Goal: Task Accomplishment & Management: Manage account settings

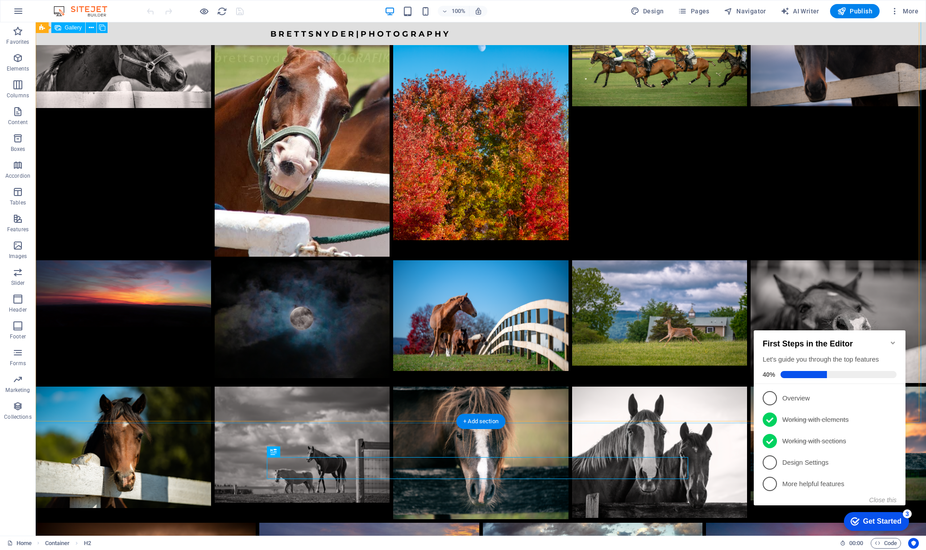
scroll to position [1473, 0]
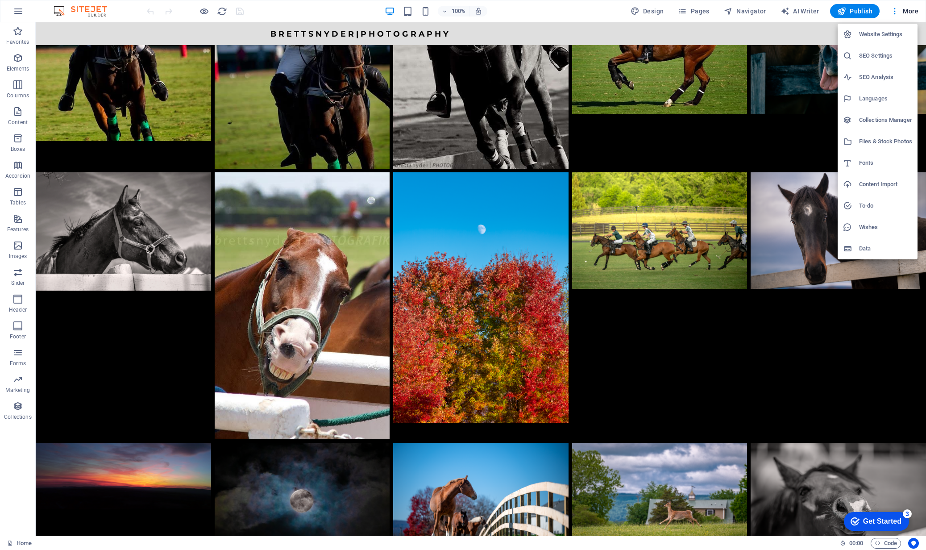
click at [887, 33] on h6 "Website Settings" at bounding box center [885, 34] width 53 height 11
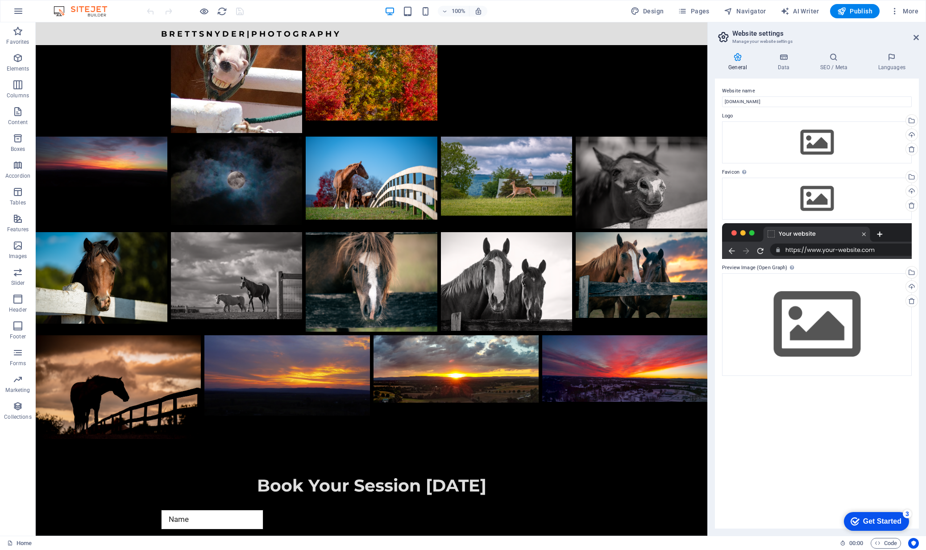
scroll to position [1299, 0]
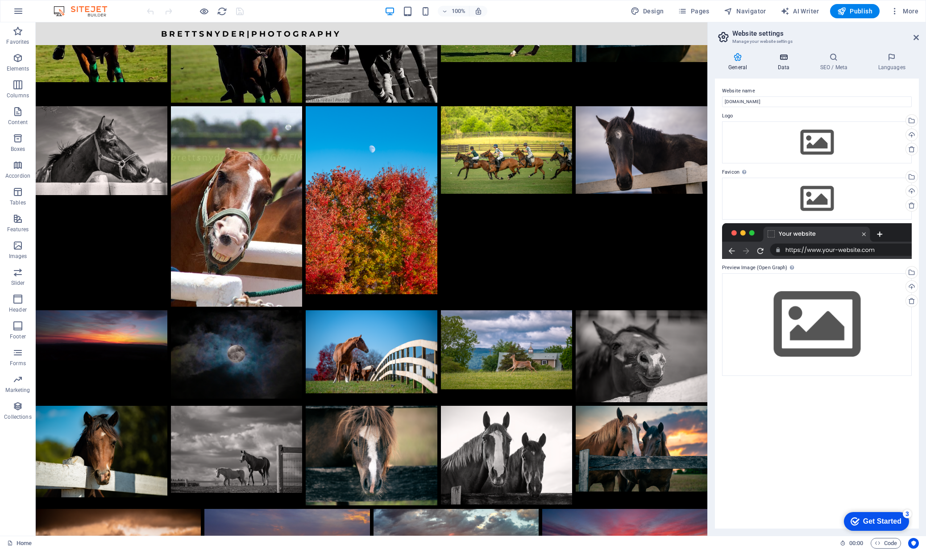
click at [787, 55] on icon at bounding box center [783, 57] width 39 height 9
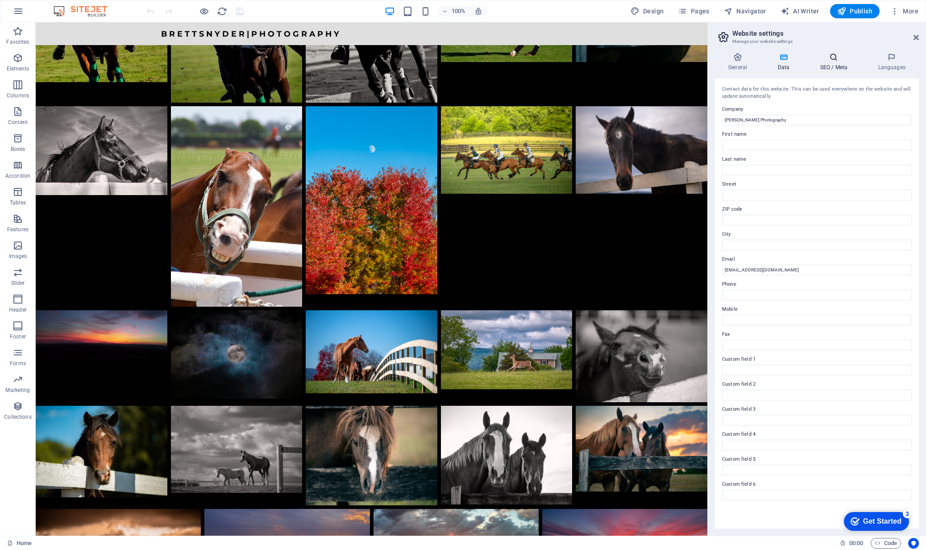
click at [834, 60] on icon at bounding box center [834, 57] width 54 height 9
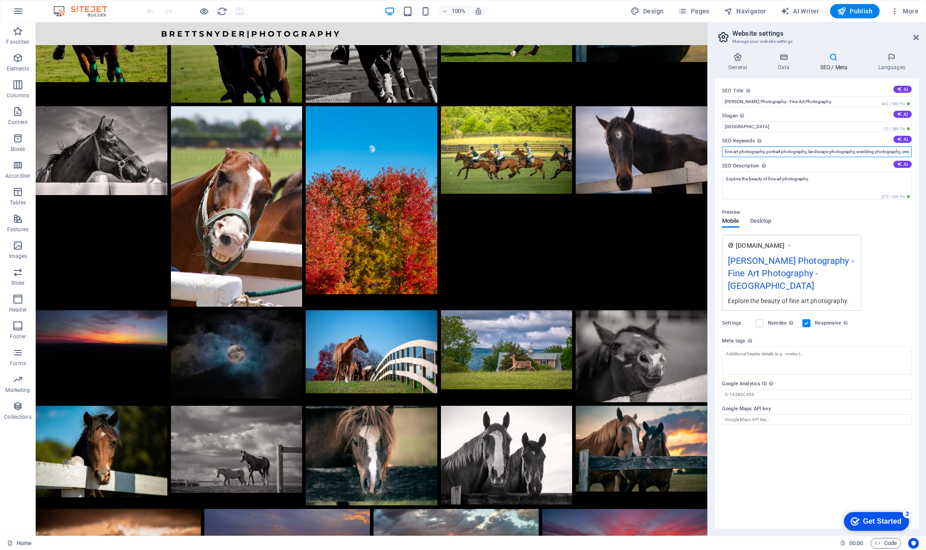
drag, startPoint x: 769, startPoint y: 174, endPoint x: 663, endPoint y: 151, distance: 107.9
type input "fine art photography, portrait photography, landscape photography, equine photo…"
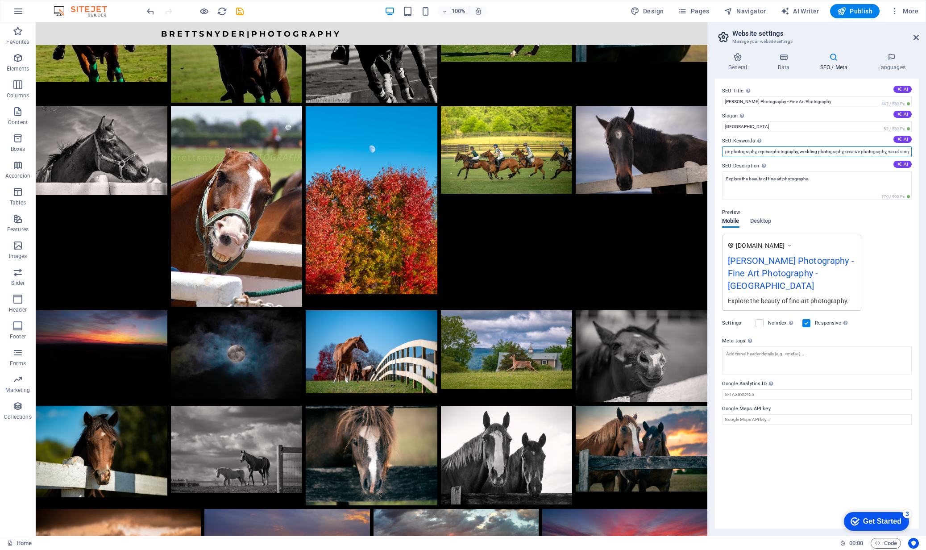
scroll to position [0, 208]
drag, startPoint x: 892, startPoint y: 152, endPoint x: 939, endPoint y: 153, distance: 47.3
click at [926, 153] on html "[PERSON_NAME] Photography Home Favorites Elements Columns Content Boxes Accordi…" at bounding box center [463, 275] width 926 height 550
drag, startPoint x: 895, startPoint y: 152, endPoint x: 920, endPoint y: 153, distance: 25.0
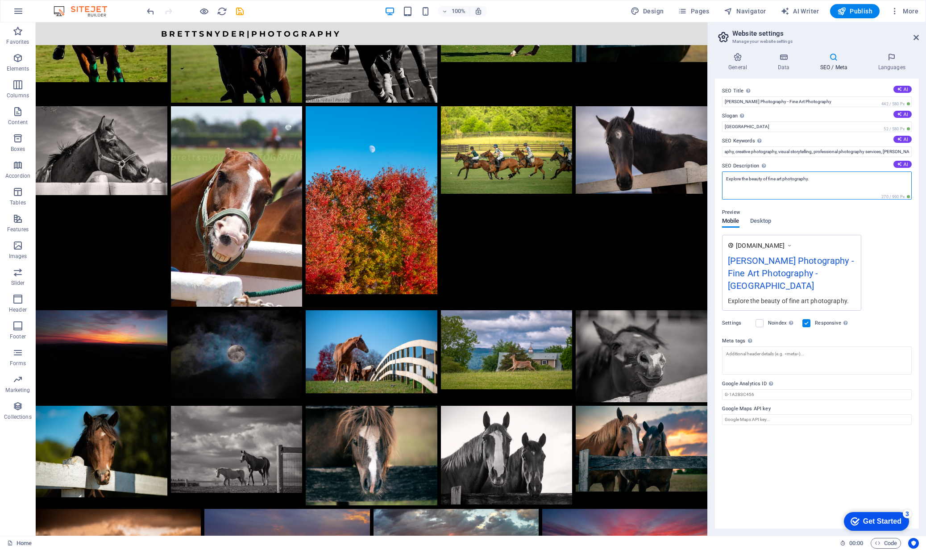
scroll to position [0, 0]
click at [773, 189] on textarea "Explore the beauty of fine art photography." at bounding box center [817, 185] width 190 height 28
click at [832, 279] on div "[PERSON_NAME] Photography - Fine Art Photography - [GEOGRAPHIC_DATA]" at bounding box center [792, 275] width 128 height 42
click at [824, 270] on div "[PERSON_NAME] Photography - Fine Art Photography - [GEOGRAPHIC_DATA]" at bounding box center [792, 275] width 128 height 42
click at [775, 265] on div "[PERSON_NAME] Photography - Fine Art Photography - [GEOGRAPHIC_DATA]" at bounding box center [792, 275] width 128 height 42
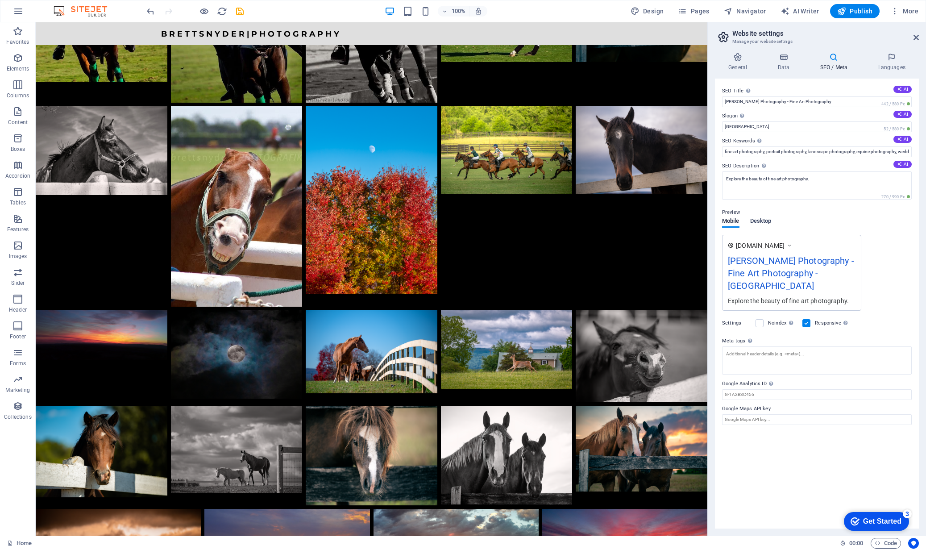
click at [763, 219] on span "Desktop" at bounding box center [760, 222] width 21 height 12
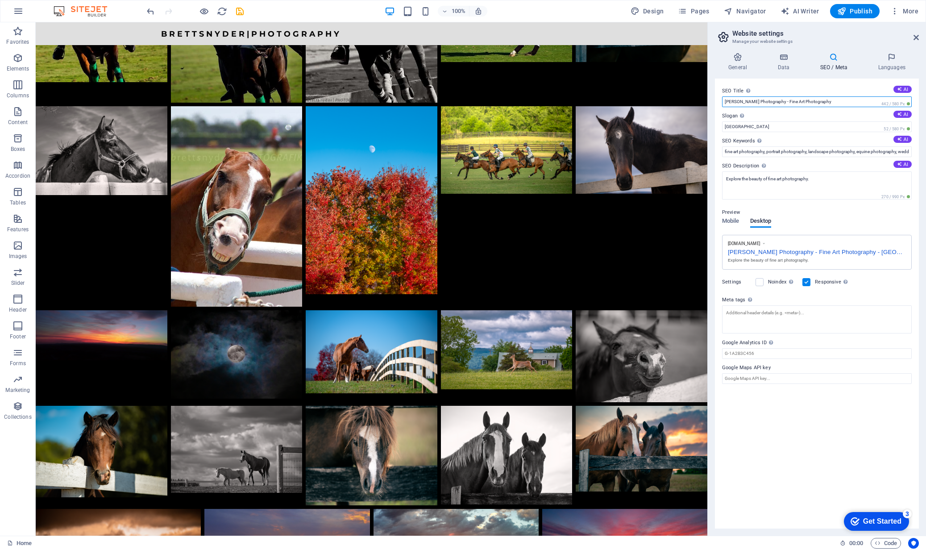
click at [240, 10] on icon "save" at bounding box center [240, 11] width 10 height 10
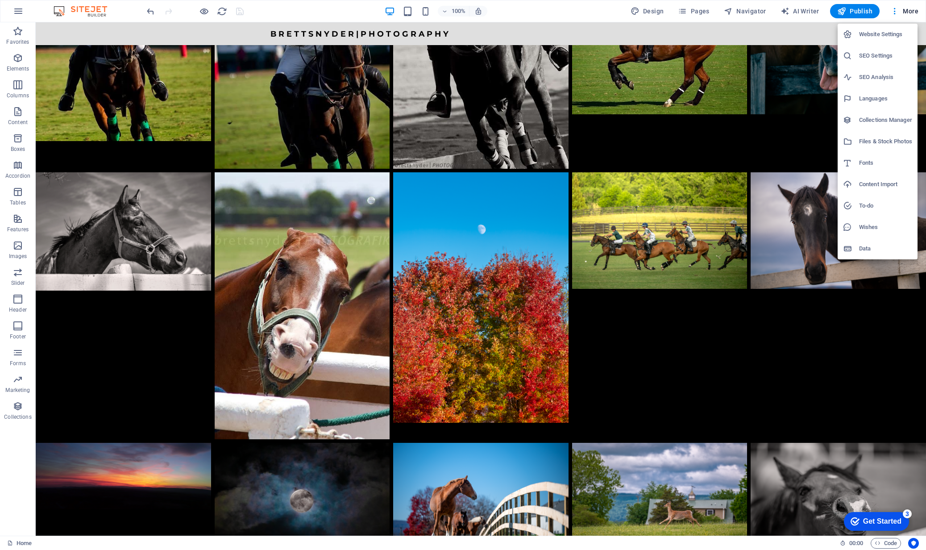
click at [875, 33] on h6 "Website Settings" at bounding box center [885, 34] width 53 height 11
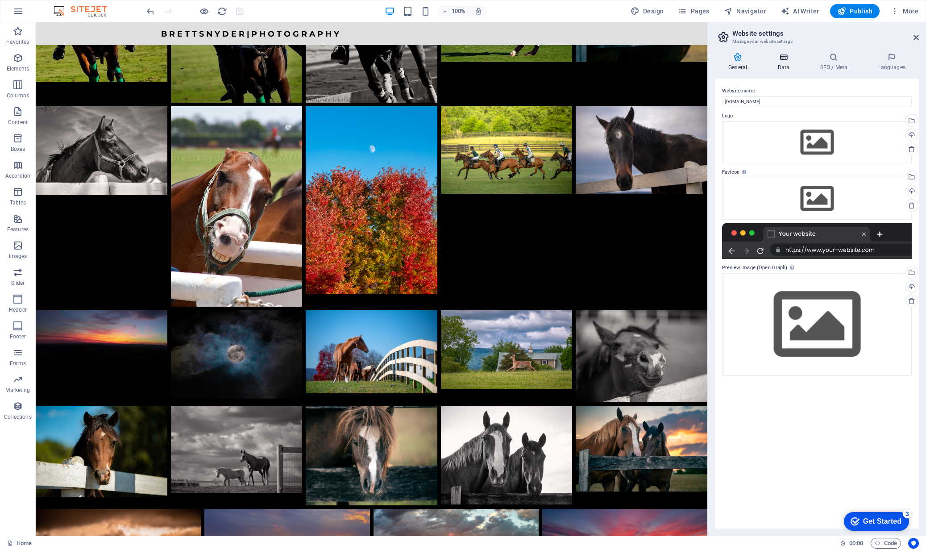
click at [782, 61] on icon at bounding box center [783, 57] width 39 height 9
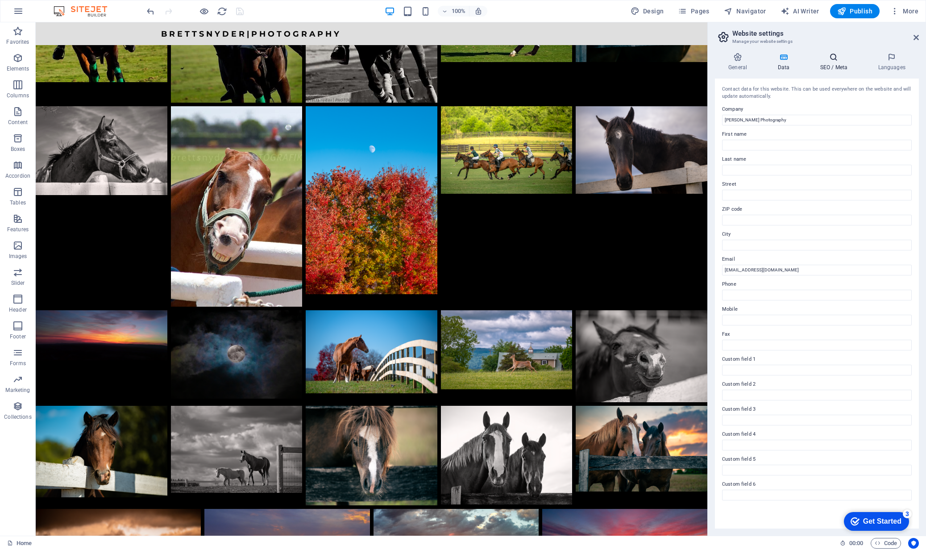
click at [836, 59] on icon at bounding box center [834, 57] width 54 height 9
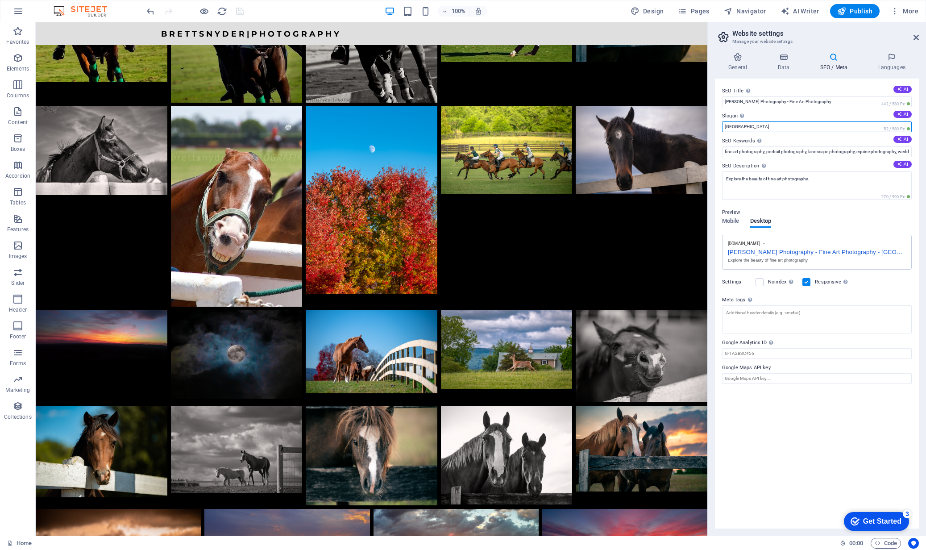
click at [744, 126] on input "[GEOGRAPHIC_DATA]" at bounding box center [817, 126] width 190 height 11
type input "B"
type input "[GEOGRAPHIC_DATA][US_STATE]"
click at [790, 152] on input "fine art photography, portrait photography, landscape photography, equine photo…" at bounding box center [817, 151] width 190 height 11
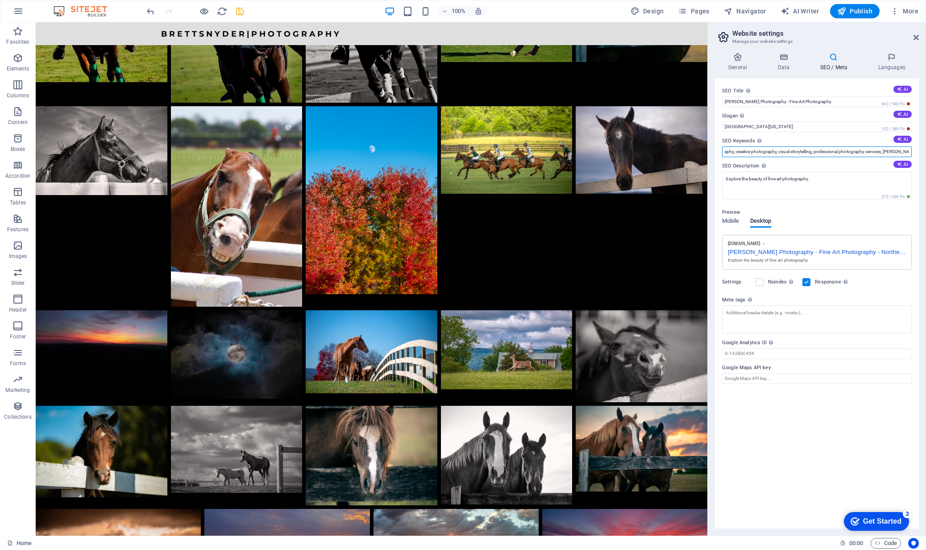
drag, startPoint x: 893, startPoint y: 153, endPoint x: 951, endPoint y: 153, distance: 57.6
click at [926, 153] on html "[PERSON_NAME] Photography Home Favorites Elements Columns Content Boxes Accordi…" at bounding box center [463, 275] width 926 height 550
click at [885, 150] on input "fine art photography, portrait photography, landscape photography, equine photo…" at bounding box center [817, 151] width 190 height 11
drag, startPoint x: 897, startPoint y: 150, endPoint x: 950, endPoint y: 155, distance: 53.3
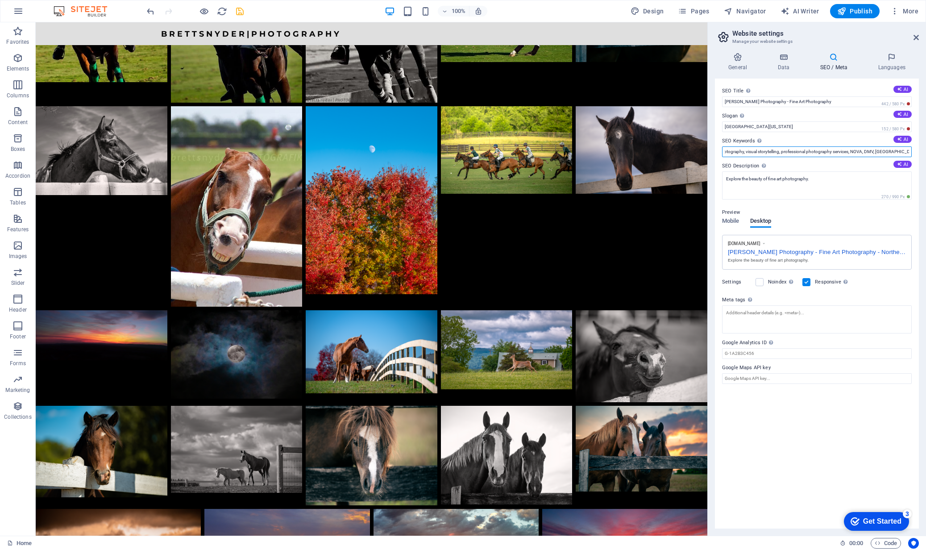
click at [926, 155] on html "[PERSON_NAME] Photography Home Favorites Elements Columns Content Boxes Accordi…" at bounding box center [463, 275] width 926 height 550
type input "fine art photography, portrait photography, landscape photography, equine photo…"
drag, startPoint x: 748, startPoint y: 142, endPoint x: 682, endPoint y: 117, distance: 70.8
click at [833, 101] on input "[PERSON_NAME] Photography - Fine Art Photography" at bounding box center [817, 101] width 190 height 11
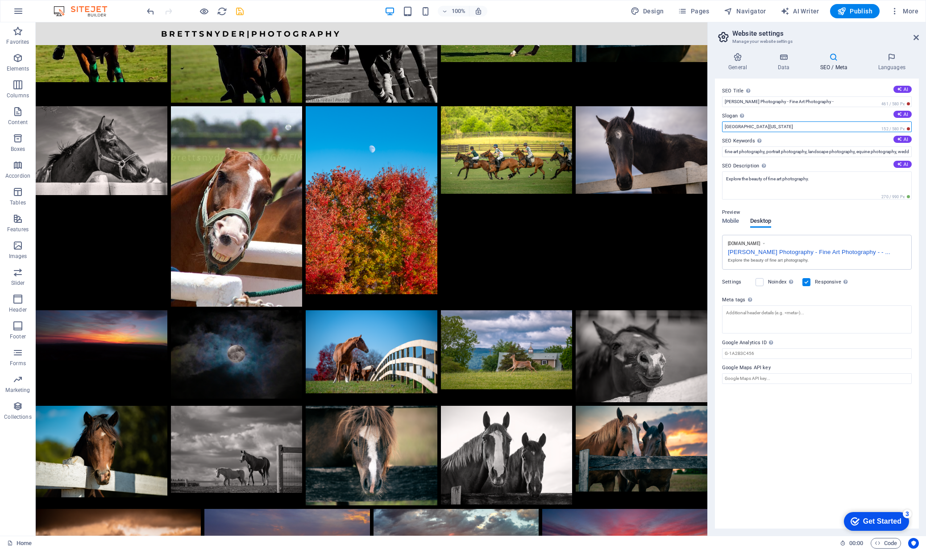
drag, startPoint x: 786, startPoint y: 147, endPoint x: 703, endPoint y: 124, distance: 85.5
click at [836, 100] on input "[PERSON_NAME] Photography - Fine Art Photography -" at bounding box center [817, 101] width 190 height 11
paste input "[GEOGRAPHIC_DATA][US_STATE]"
click at [782, 126] on input "[GEOGRAPHIC_DATA][US_STATE]" at bounding box center [817, 126] width 190 height 11
click at [785, 127] on input "[GEOGRAPHIC_DATA][US_STATE]" at bounding box center [817, 126] width 190 height 11
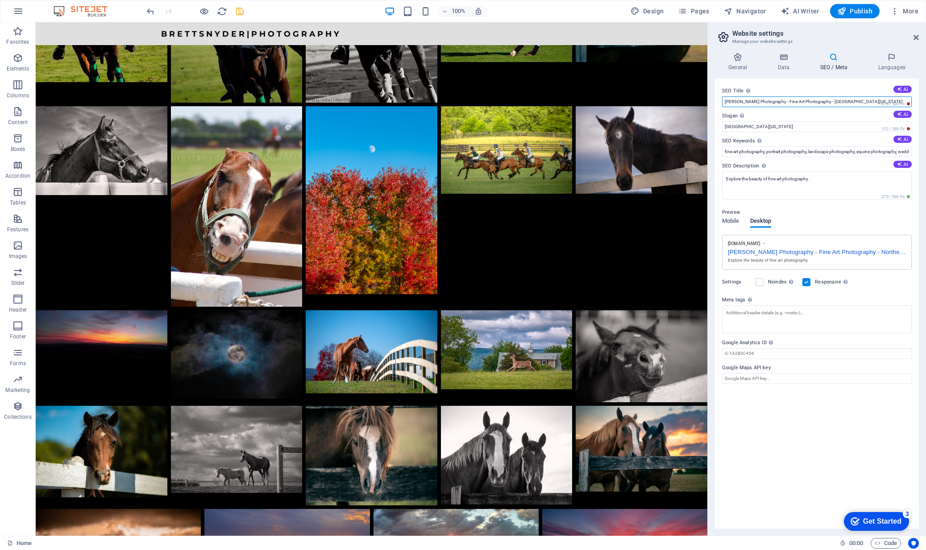
click at [873, 101] on input "[PERSON_NAME] Photography - Fine Art Photography - [GEOGRAPHIC_DATA][US_STATE]" at bounding box center [817, 101] width 190 height 11
type input "[PERSON_NAME] Photography - Fine Art Photography"
click at [241, 11] on icon "save" at bounding box center [240, 11] width 10 height 10
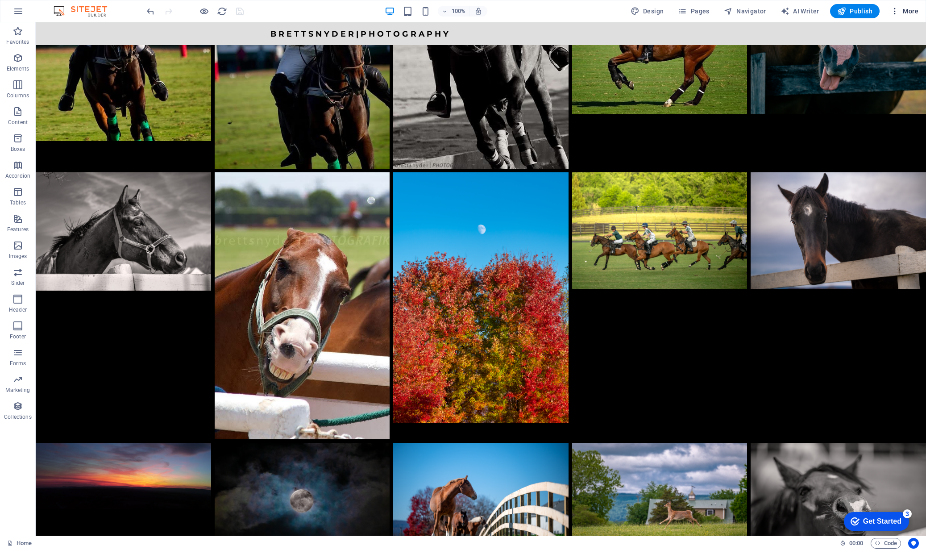
click at [898, 16] on button "More" at bounding box center [904, 11] width 35 height 14
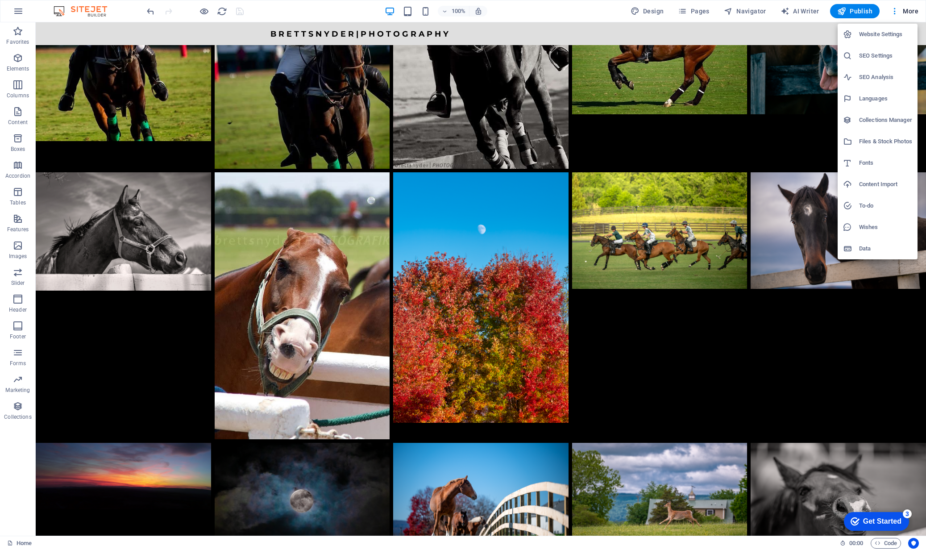
click at [874, 59] on h6 "SEO Settings" at bounding box center [885, 55] width 53 height 11
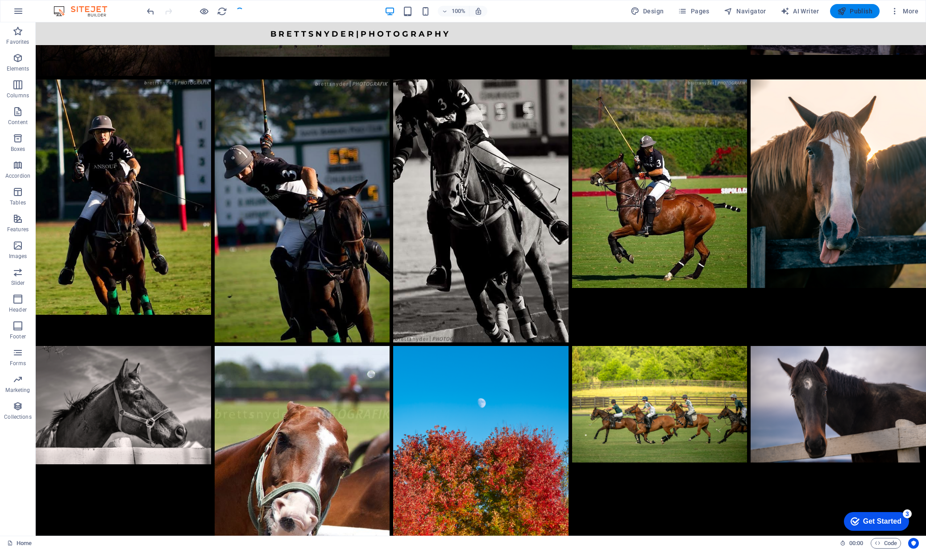
scroll to position [1473, 0]
